Goal: Navigation & Orientation: Go to known website

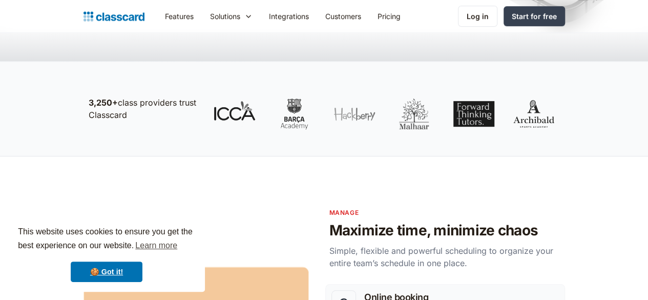
scroll to position [313, 0]
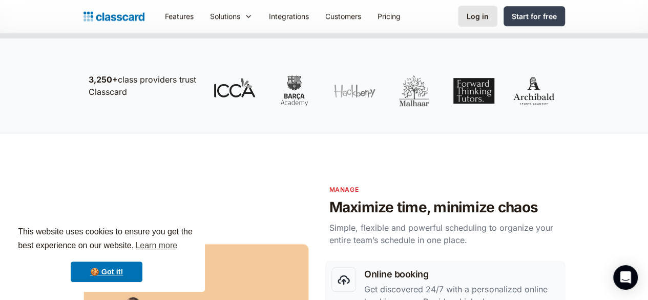
click at [489, 12] on div "Log in" at bounding box center [478, 16] width 22 height 11
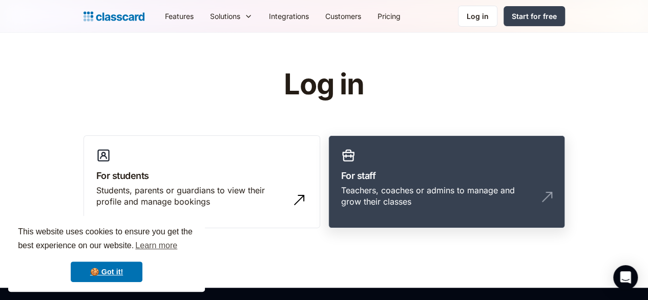
click at [420, 177] on h3 "For staff" at bounding box center [446, 176] width 211 height 14
